Goal: Information Seeking & Learning: Learn about a topic

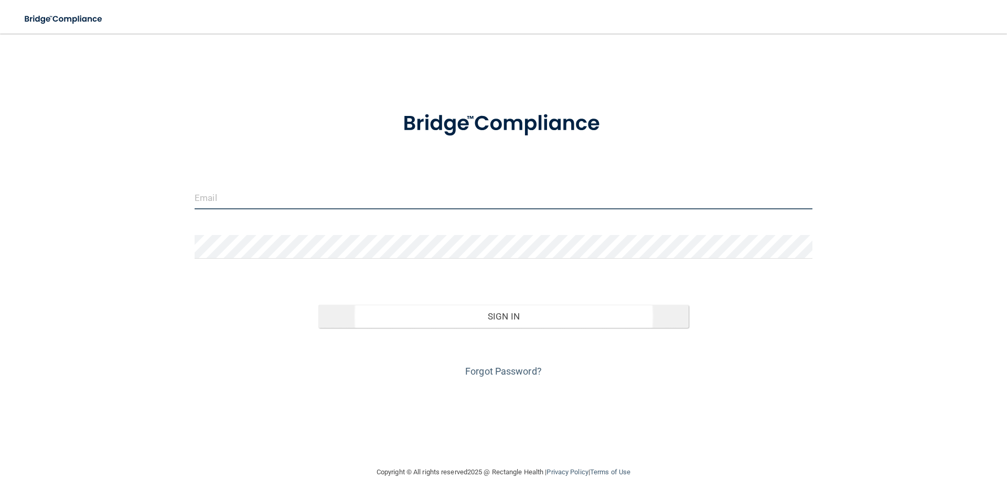
type input "[PERSON_NAME][EMAIL_ADDRESS][DOMAIN_NAME]"
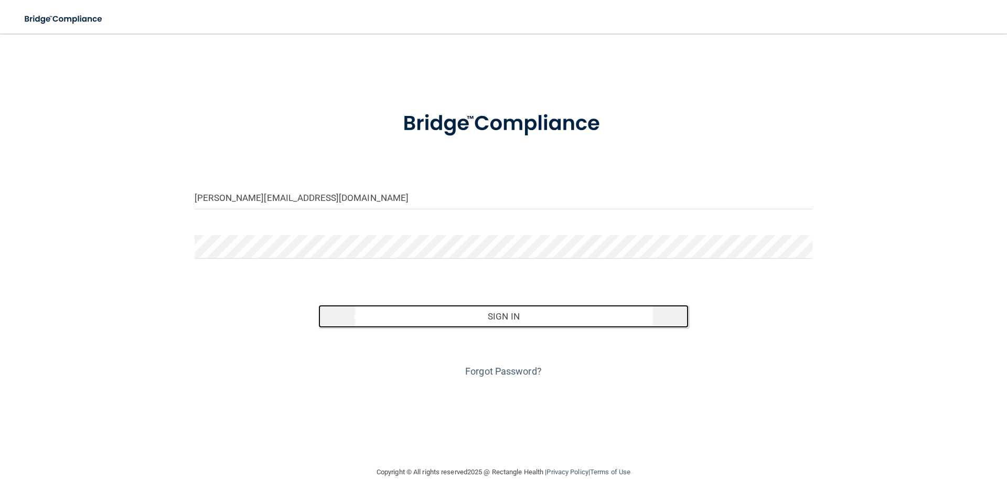
click at [500, 319] on button "Sign In" at bounding box center [503, 316] width 371 height 23
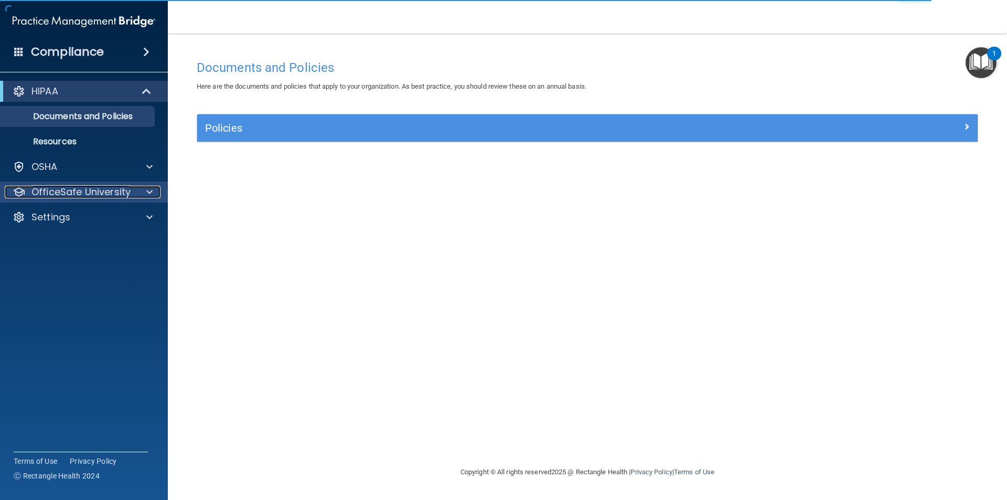
click at [99, 192] on p "OfficeSafe University" at bounding box center [80, 192] width 99 height 13
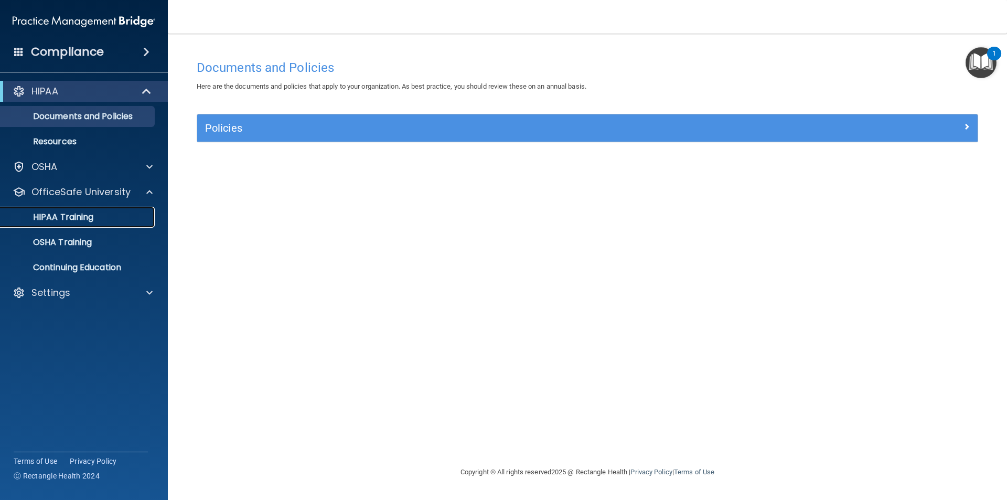
click at [80, 223] on link "HIPAA Training" at bounding box center [72, 217] width 165 height 21
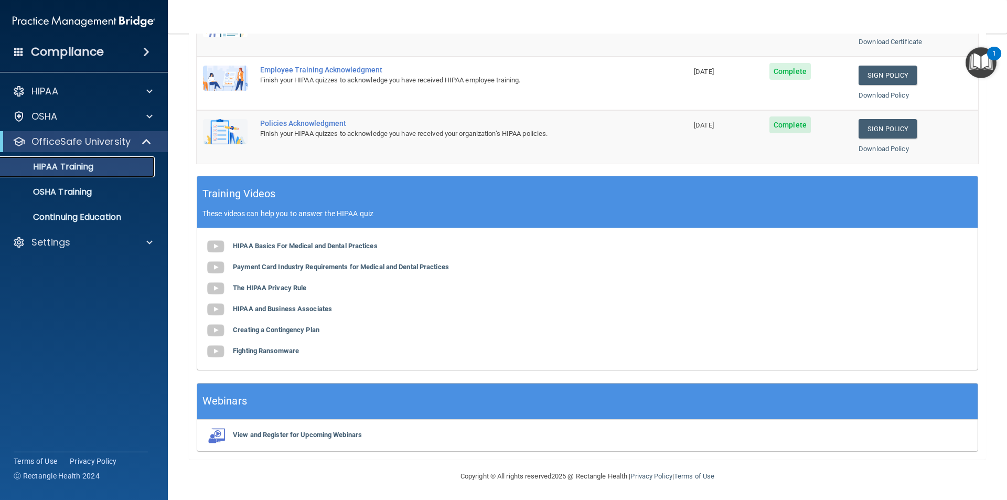
scroll to position [290, 0]
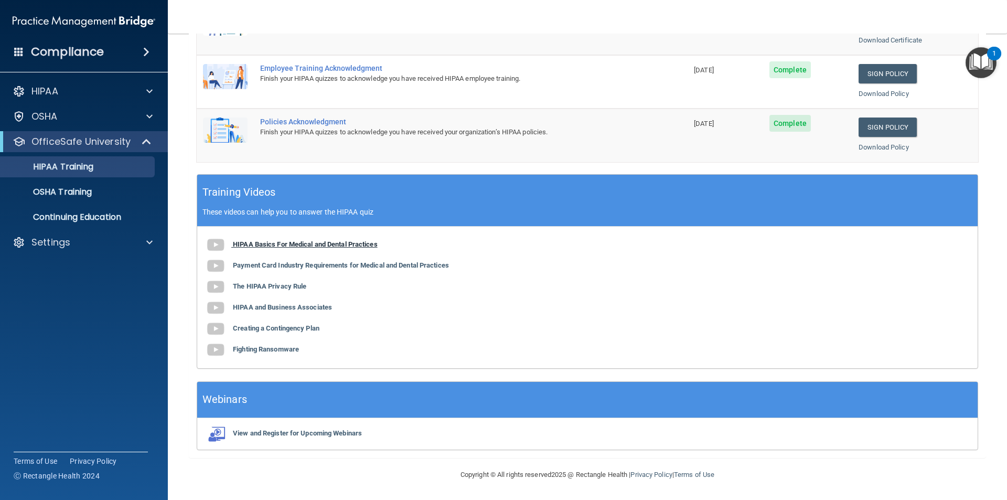
click at [257, 247] on b "HIPAA Basics For Medical and Dental Practices" at bounding box center [305, 244] width 145 height 8
click at [252, 265] on b "Payment Card Industry Requirements for Medical and Dental Practices" at bounding box center [341, 265] width 216 height 8
click at [253, 289] on b "The HIPAA Privacy Rule" at bounding box center [269, 286] width 73 height 8
click at [252, 309] on b "HIPAA and Business Associates" at bounding box center [282, 307] width 99 height 8
click at [251, 328] on b "Creating a Contingency Plan" at bounding box center [276, 328] width 87 height 8
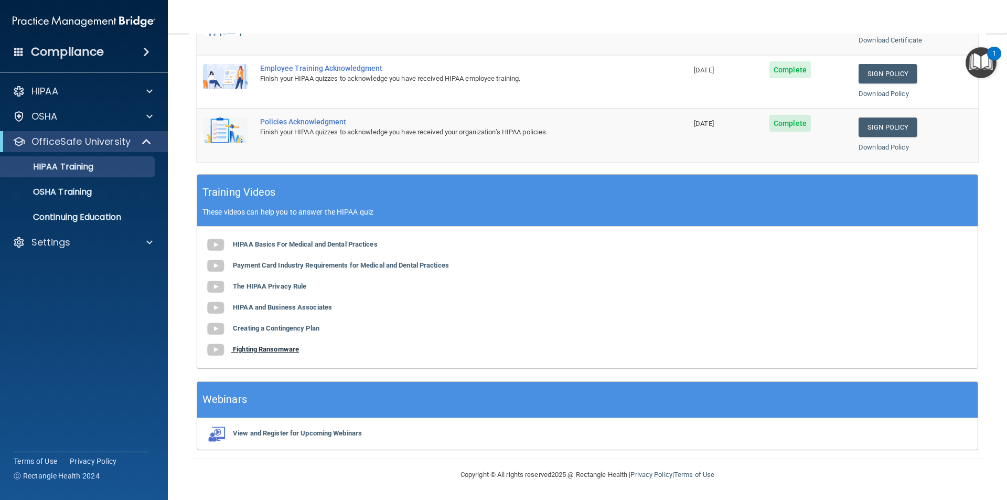
click at [249, 349] on b "Fighting Ransomware" at bounding box center [266, 349] width 66 height 8
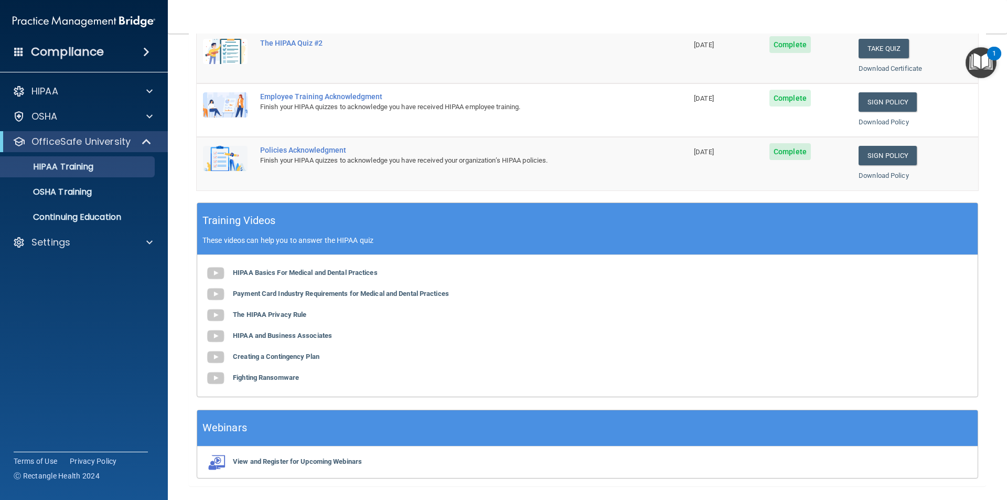
scroll to position [262, 0]
click at [56, 242] on p "Settings" at bounding box center [50, 242] width 39 height 13
click at [67, 267] on p "My Account" at bounding box center [78, 267] width 143 height 10
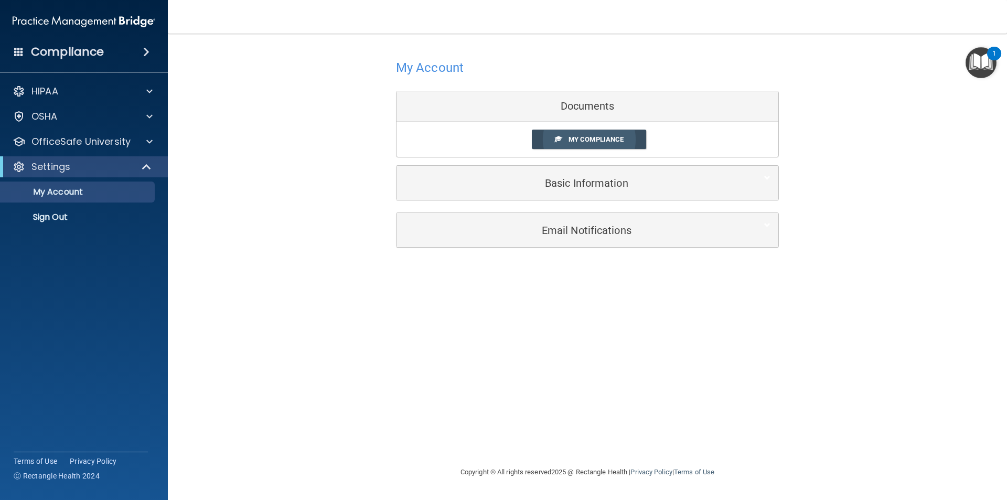
click at [606, 137] on span "My Compliance" at bounding box center [596, 139] width 55 height 8
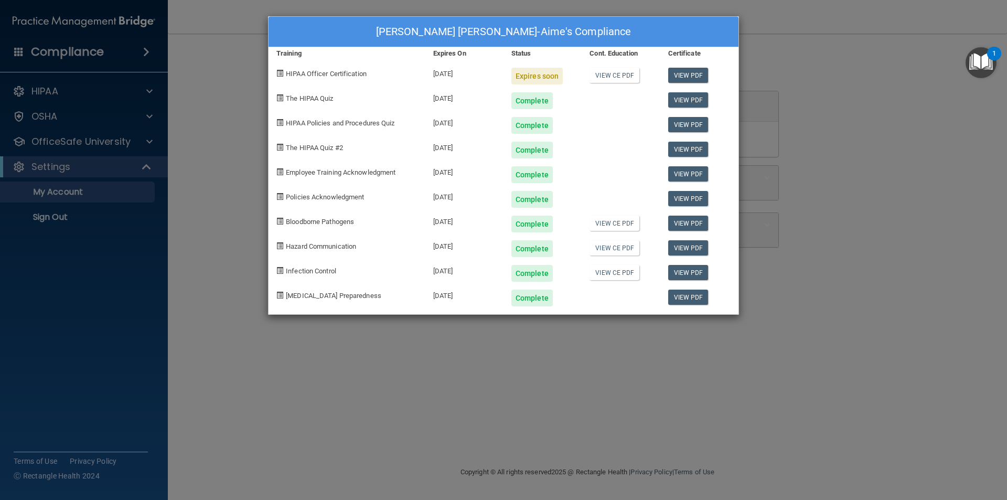
click at [304, 76] on span "HIPAA Officer Certification" at bounding box center [326, 74] width 81 height 8
click at [701, 72] on link "View PDF" at bounding box center [688, 75] width 40 height 15
click at [612, 71] on link "View CE PDF" at bounding box center [615, 75] width 50 height 15
click at [50, 198] on div "Dina Cher-Aime's Compliance Training Expires On Status Cont. Education Certific…" at bounding box center [503, 250] width 1007 height 500
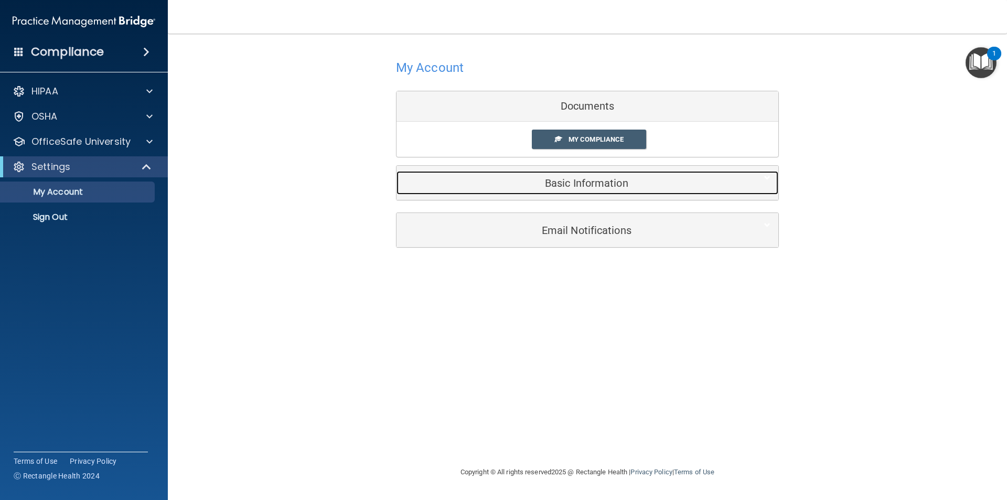
click at [589, 186] on h5 "Basic Information" at bounding box center [571, 183] width 334 height 12
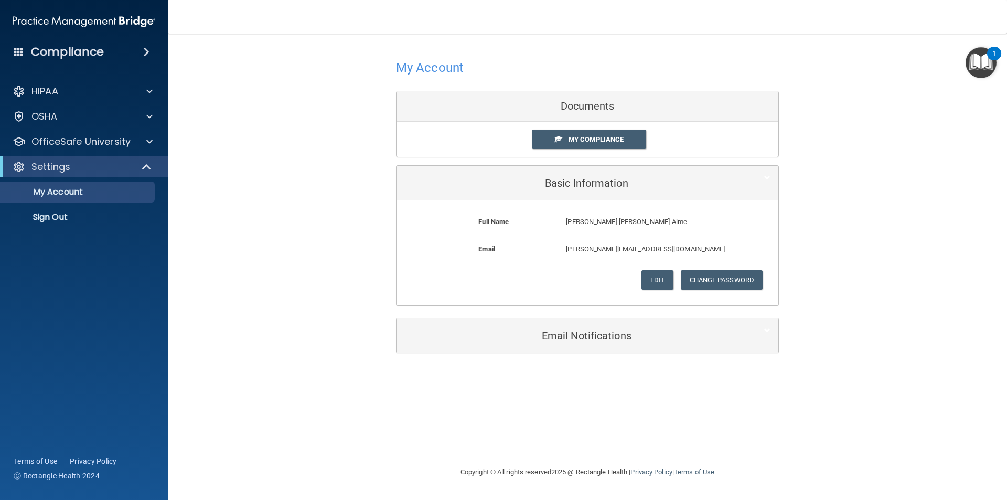
click at [599, 102] on div "Documents" at bounding box center [588, 106] width 382 height 30
click at [597, 107] on div "Documents" at bounding box center [588, 106] width 382 height 30
click at [76, 89] on div "HIPAA" at bounding box center [70, 91] width 130 height 13
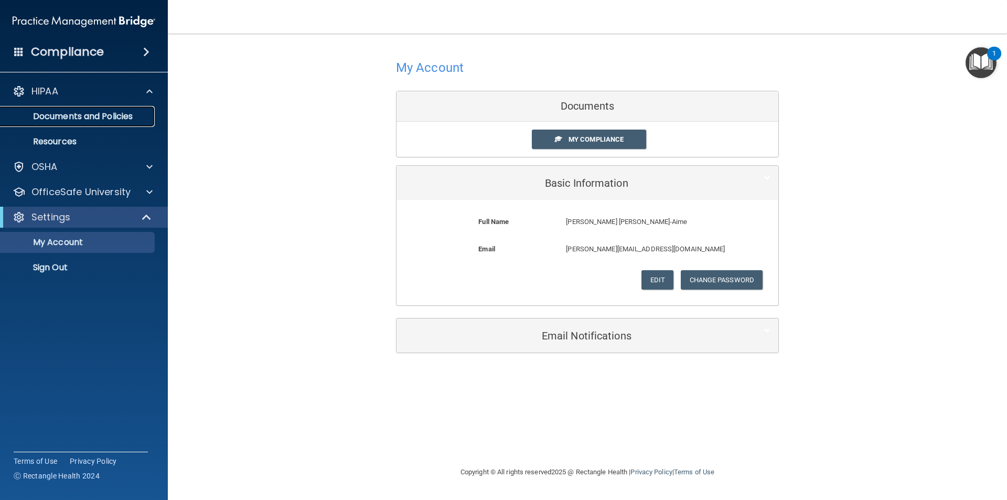
click at [82, 118] on p "Documents and Policies" at bounding box center [78, 116] width 143 height 10
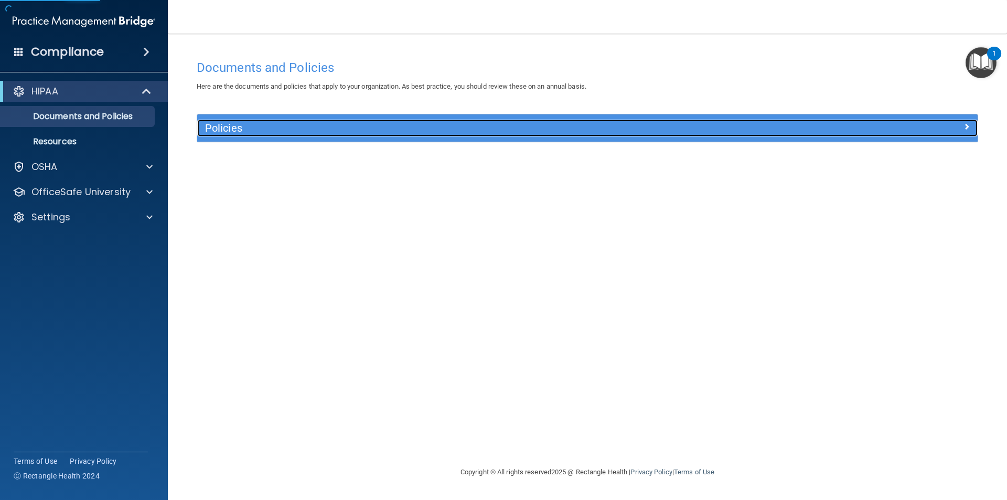
click at [272, 131] on h5 "Policies" at bounding box center [490, 128] width 570 height 12
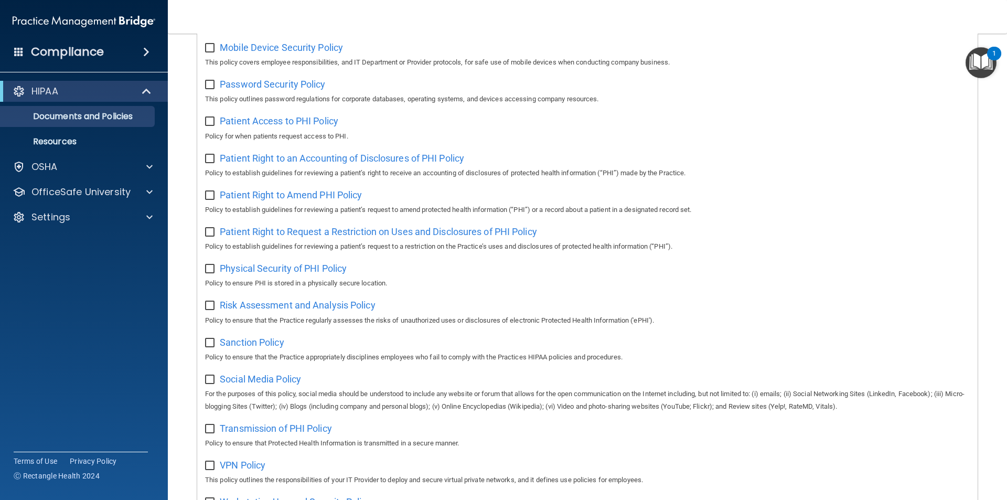
scroll to position [447, 0]
click at [61, 145] on p "Resources" at bounding box center [78, 141] width 143 height 10
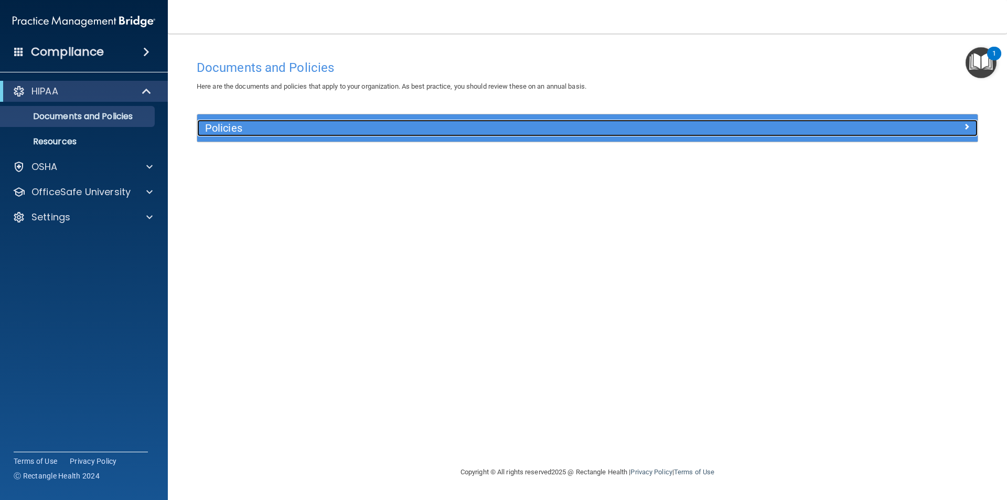
click at [968, 128] on span at bounding box center [967, 126] width 6 height 13
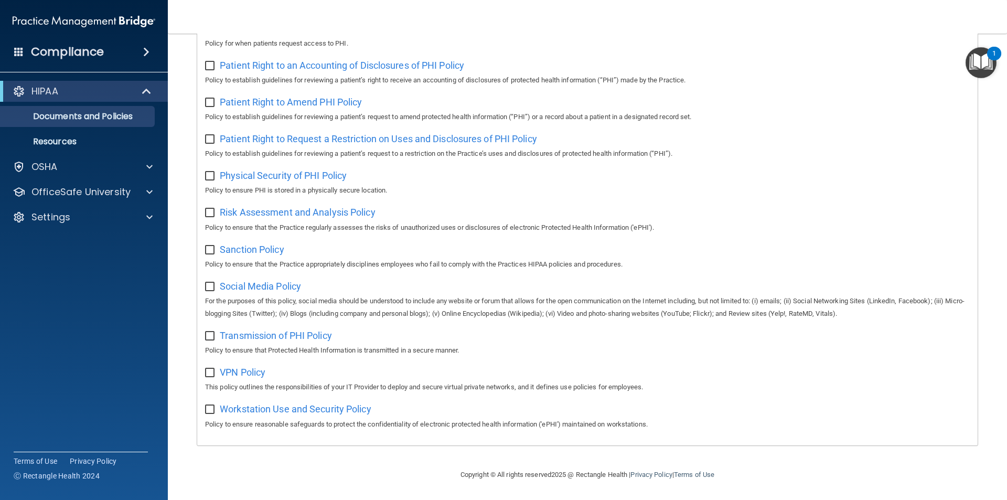
scroll to position [552, 0]
click at [86, 115] on p "Documents and Policies" at bounding box center [78, 116] width 143 height 10
click at [84, 147] on link "Resources" at bounding box center [72, 141] width 165 height 21
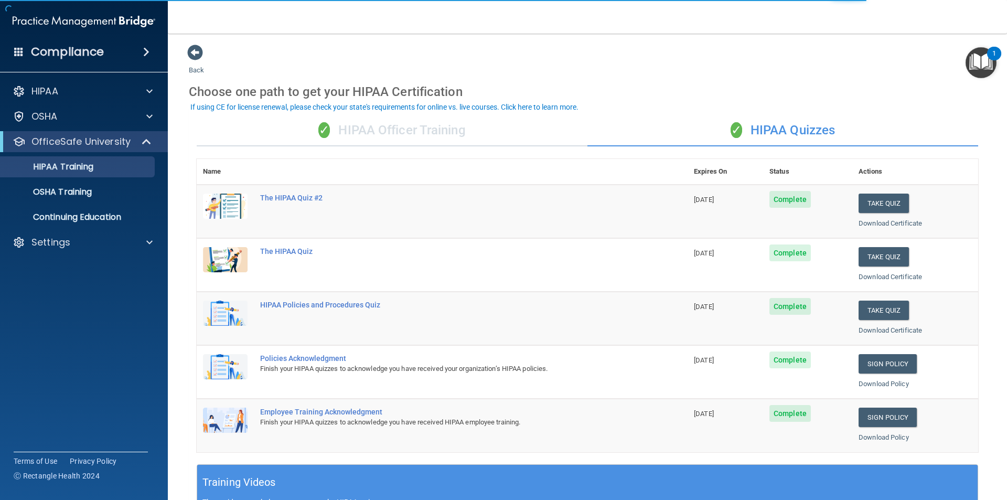
click at [396, 142] on div "✓ HIPAA Officer Training" at bounding box center [392, 130] width 391 height 31
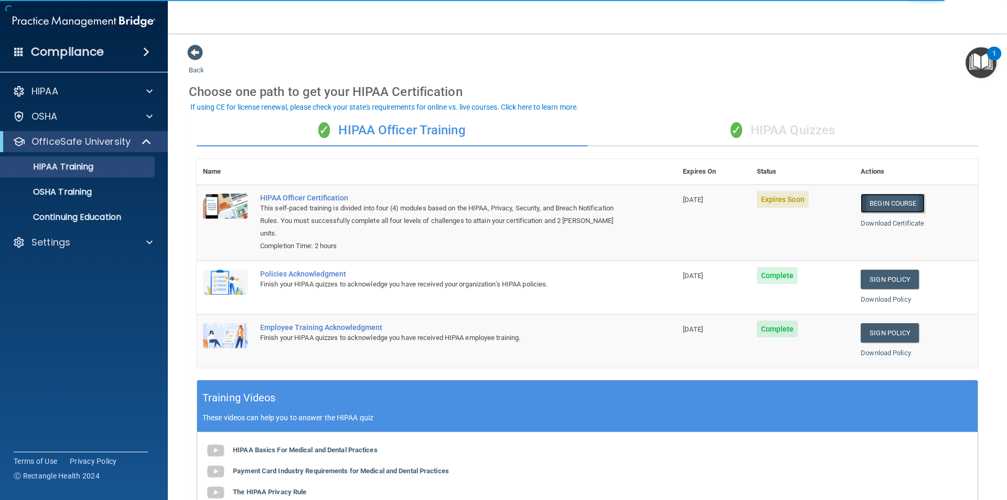
click at [877, 201] on link "Begin Course" at bounding box center [893, 203] width 64 height 19
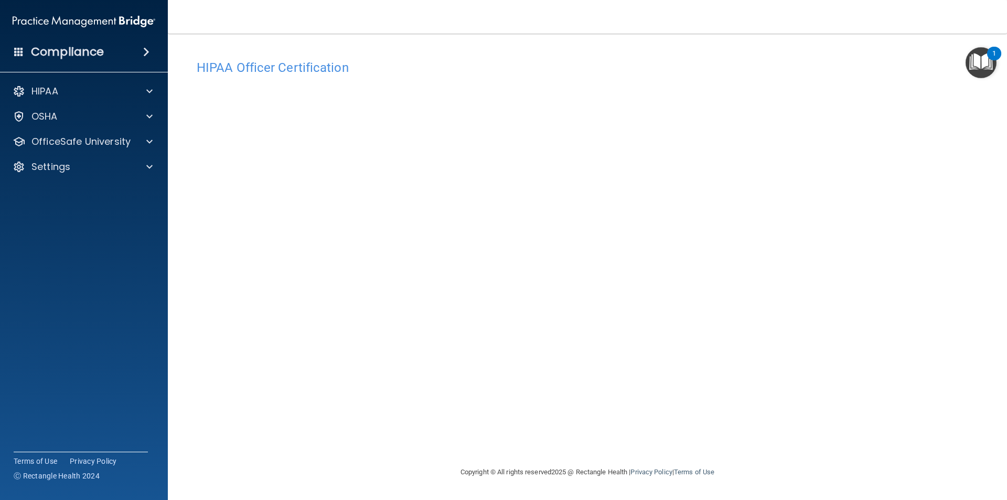
drag, startPoint x: 762, startPoint y: 423, endPoint x: 668, endPoint y: 424, distance: 93.9
click at [648, 422] on div "HIPAA Officer Certification This course doesn’t expire until [DATE]. Are you su…" at bounding box center [587, 260] width 797 height 411
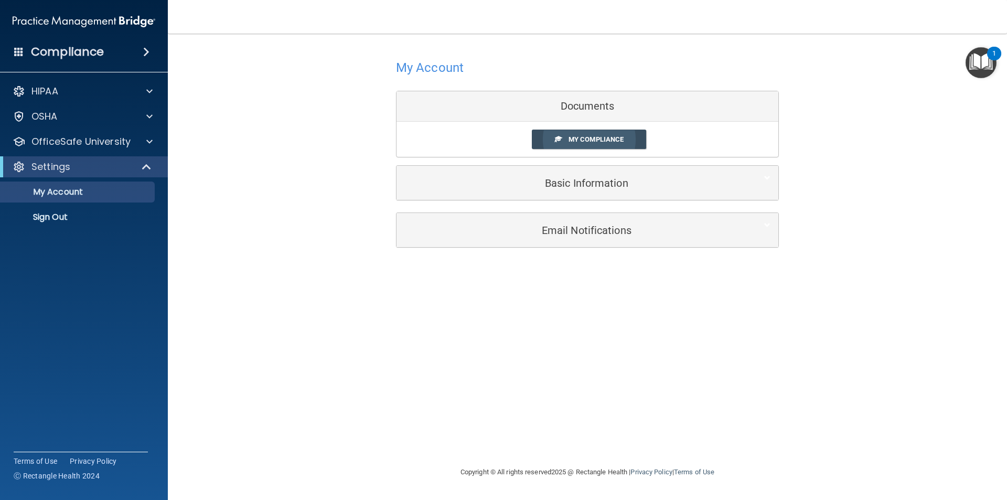
click at [594, 135] on span "My Compliance" at bounding box center [596, 139] width 55 height 8
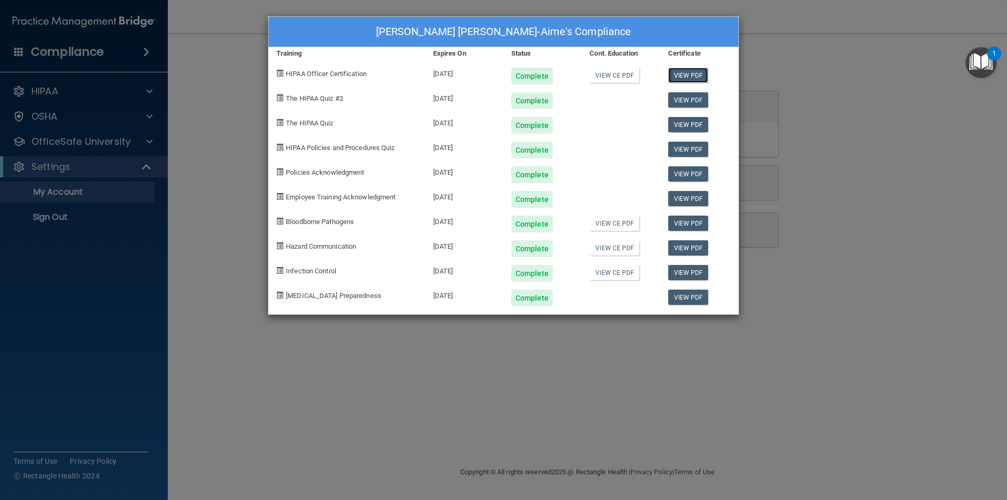
click at [683, 71] on link "View PDF" at bounding box center [688, 75] width 40 height 15
click at [606, 71] on link "View CE PDF" at bounding box center [615, 75] width 50 height 15
click at [685, 73] on link "View PDF" at bounding box center [688, 75] width 40 height 15
click at [685, 126] on link "View PDF" at bounding box center [688, 124] width 40 height 15
click at [695, 149] on link "View PDF" at bounding box center [688, 149] width 40 height 15
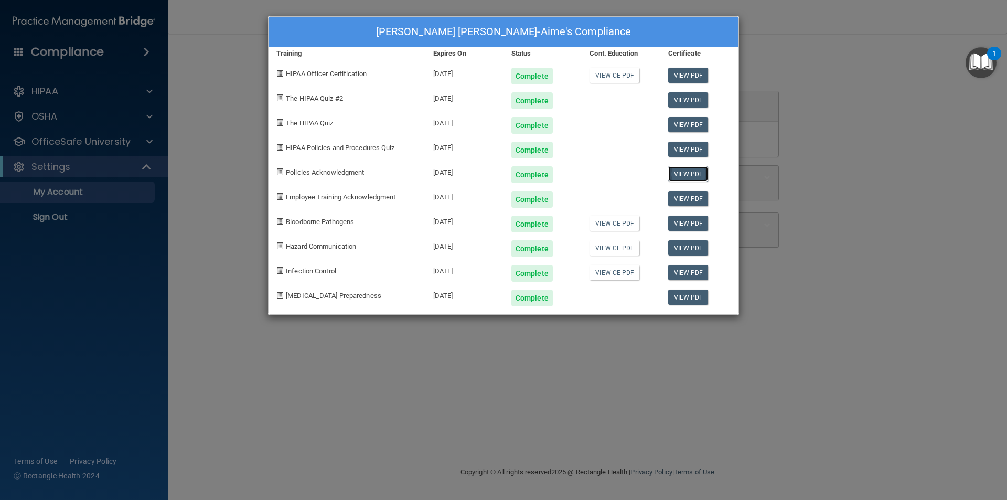
click at [691, 172] on link "View PDF" at bounding box center [688, 173] width 40 height 15
click at [691, 199] on link "View PDF" at bounding box center [688, 198] width 40 height 15
click at [603, 223] on link "View CE PDF" at bounding box center [615, 223] width 50 height 15
click at [598, 250] on link "View CE PDF" at bounding box center [615, 247] width 50 height 15
click at [613, 270] on link "View CE PDF" at bounding box center [615, 272] width 50 height 15
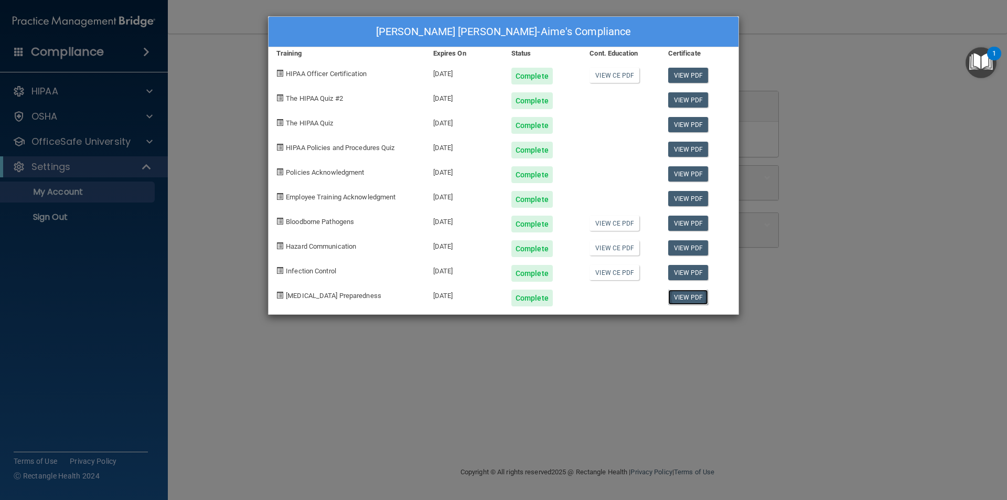
click at [683, 295] on link "View PDF" at bounding box center [688, 297] width 40 height 15
click at [674, 275] on link "View PDF" at bounding box center [688, 272] width 40 height 15
click at [698, 227] on link "View PDF" at bounding box center [688, 223] width 40 height 15
click at [688, 200] on link "View PDF" at bounding box center [688, 198] width 40 height 15
